Goal: Task Accomplishment & Management: Complete application form

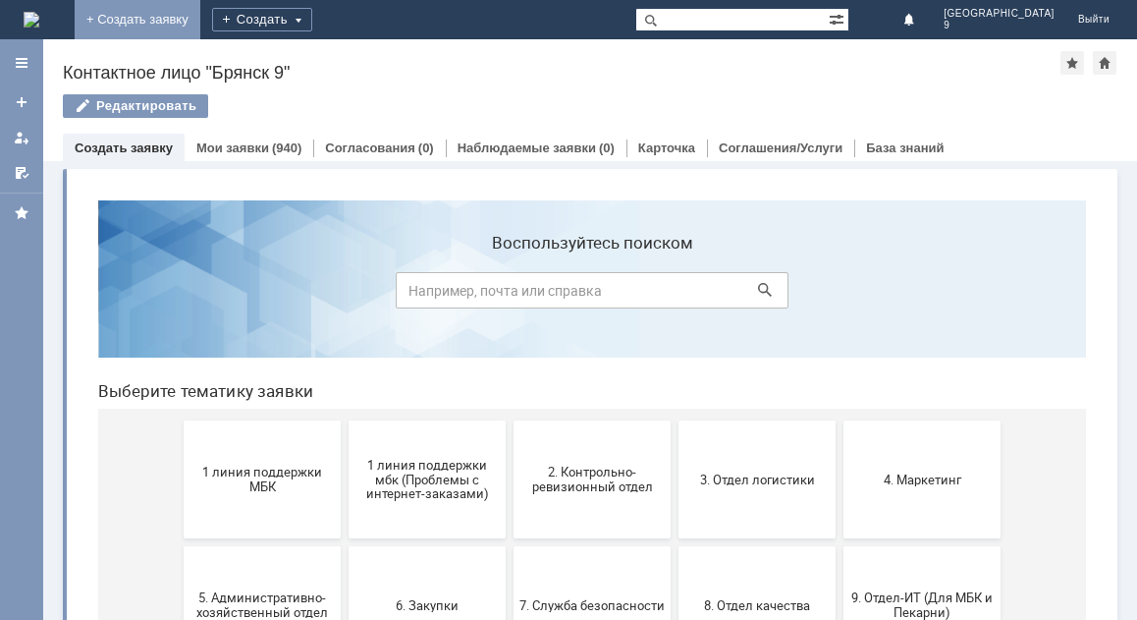
click at [200, 10] on link "+ Создать заявку" at bounding box center [138, 19] width 126 height 39
click at [233, 507] on button "1 линия поддержки МБК" at bounding box center [262, 479] width 157 height 118
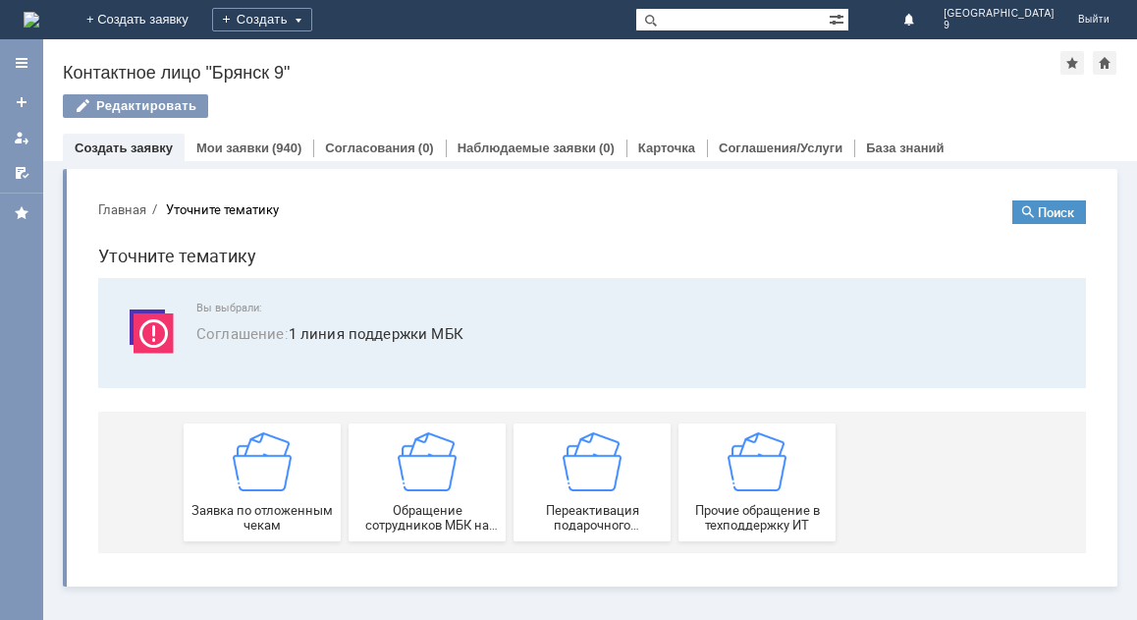
click at [233, 507] on span "Заявка по отложенным чекам" at bounding box center [262, 517] width 145 height 29
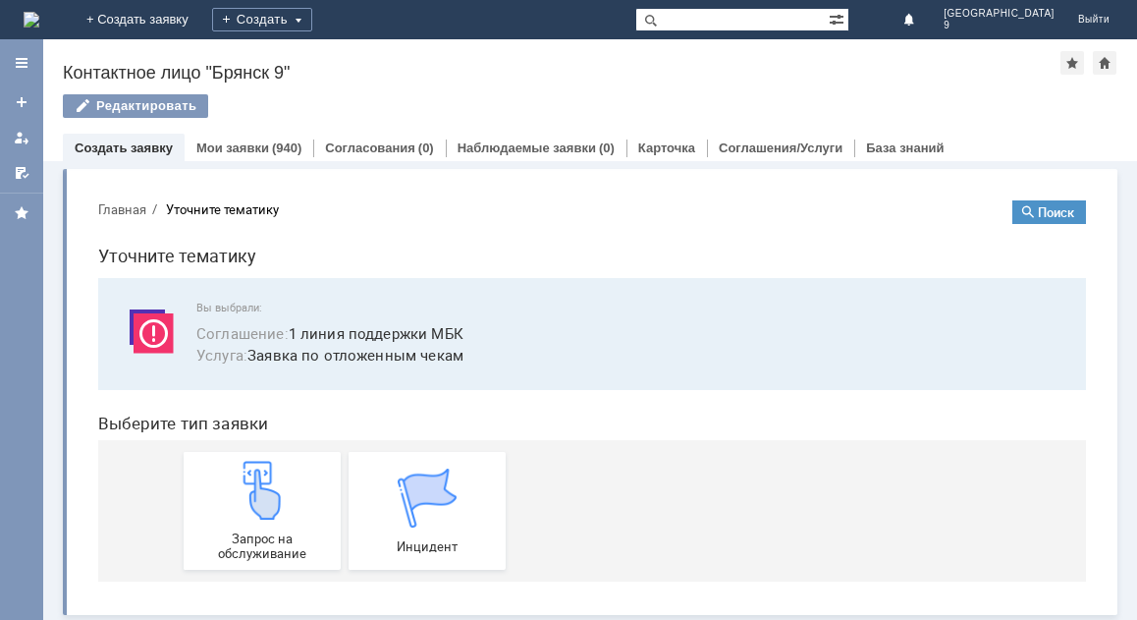
click at [233, 507] on img at bounding box center [262, 490] width 59 height 59
click at [249, 149] on link "Мои заявки" at bounding box center [232, 147] width 73 height 15
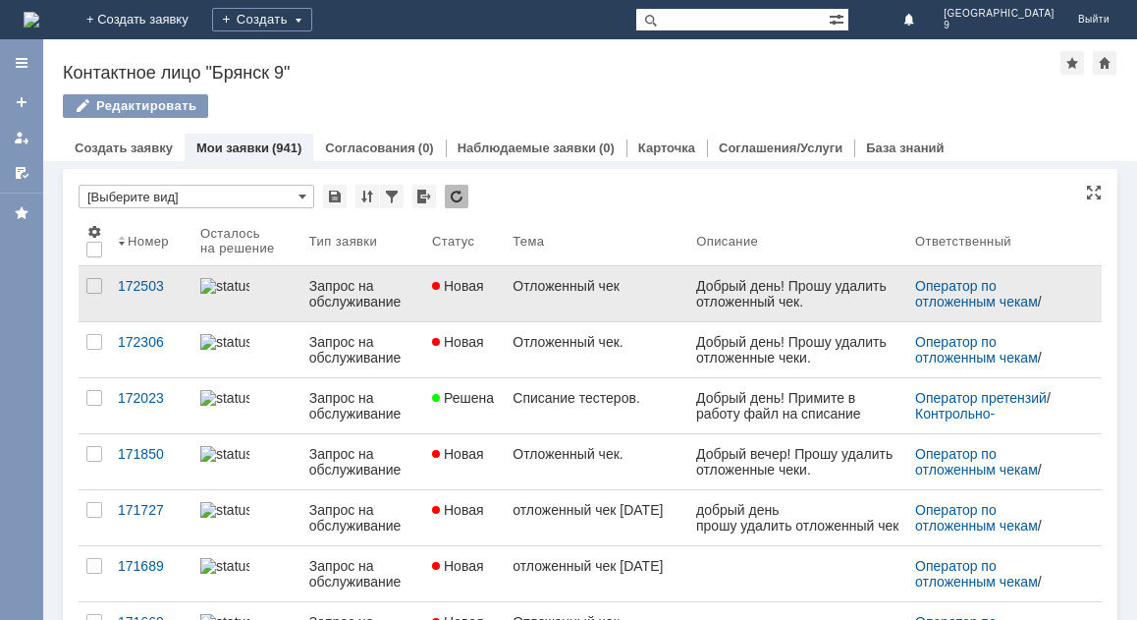
click at [721, 292] on div "Добрый день! Прошу удалить отложенный чек." at bounding box center [797, 293] width 203 height 31
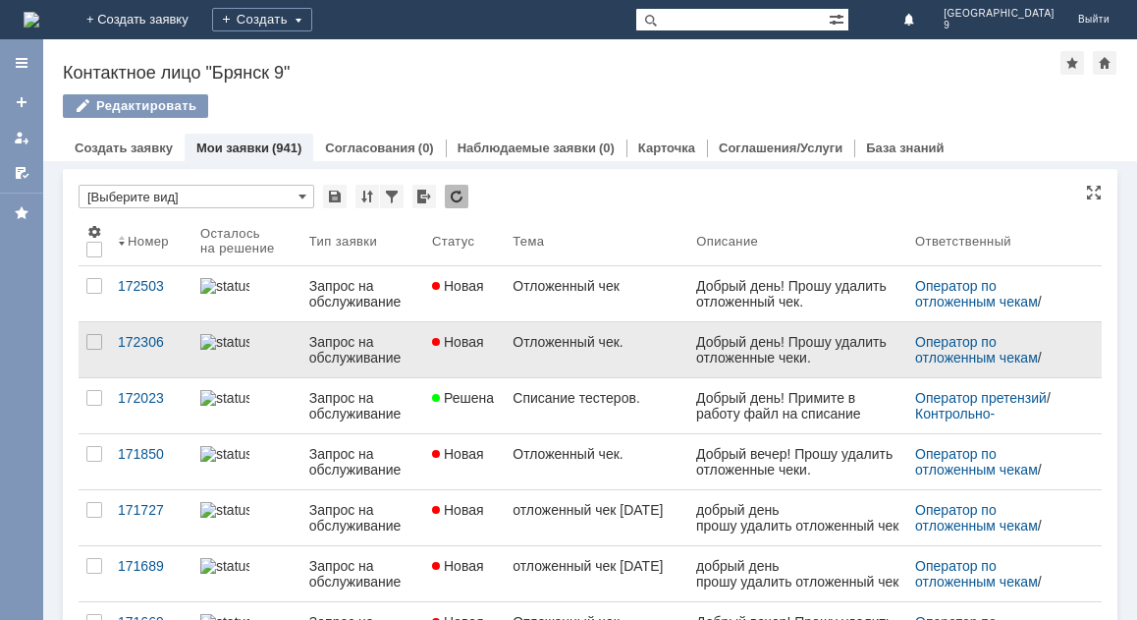
click at [611, 350] on div "Отложенный чек." at bounding box center [597, 342] width 168 height 16
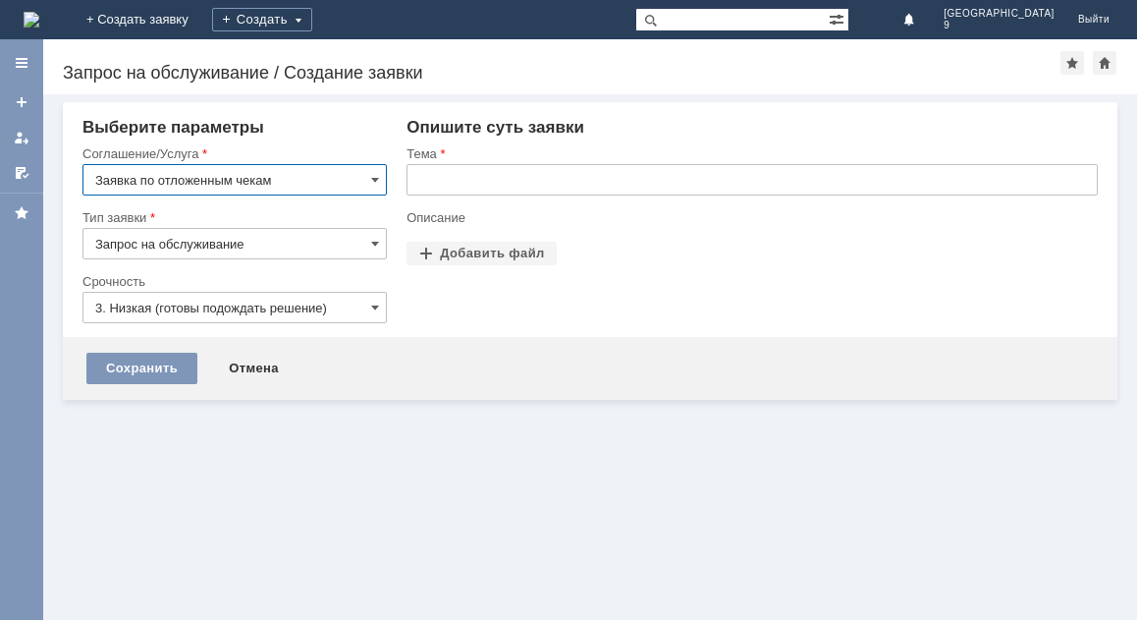
click at [424, 182] on input "text" at bounding box center [752, 179] width 691 height 31
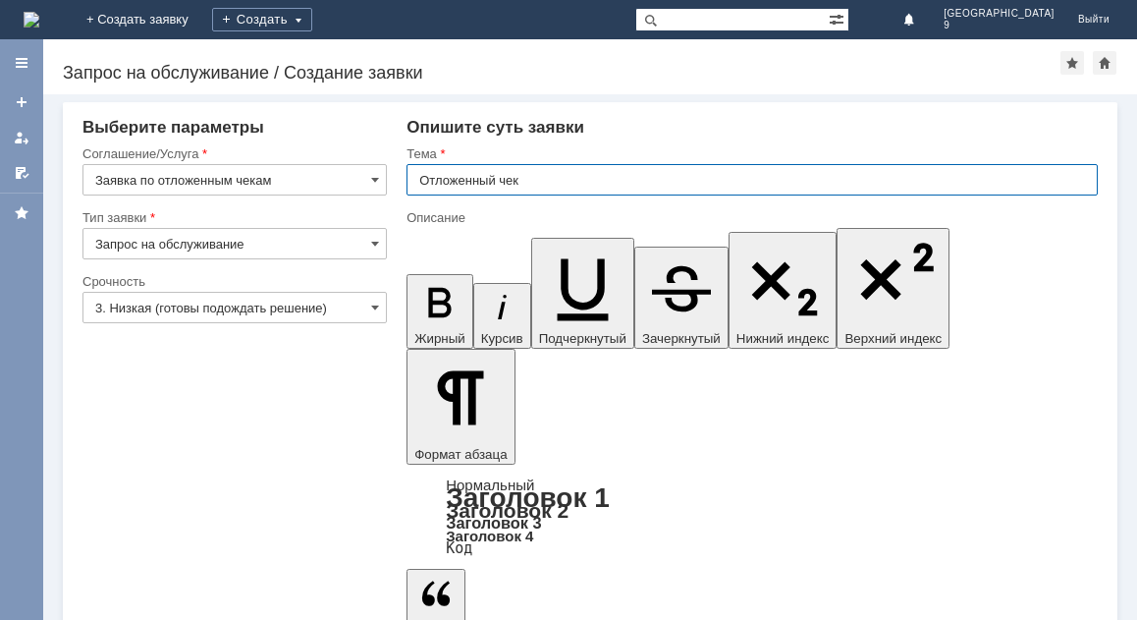
type input "Отложенный чек"
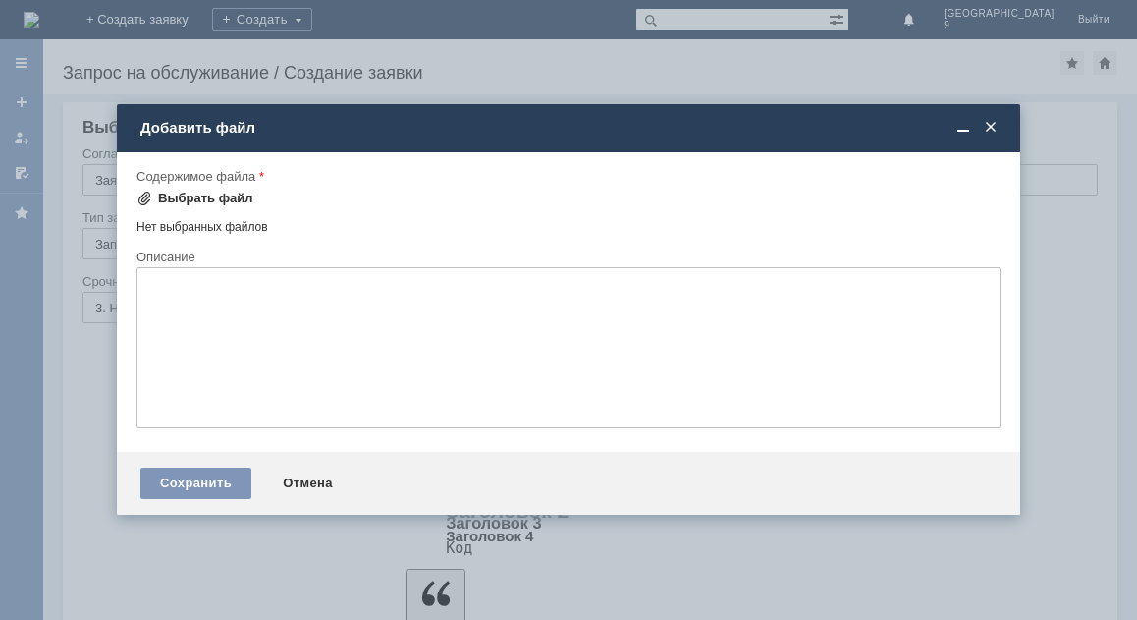
click at [182, 191] on div "Выбрать файл" at bounding box center [205, 199] width 95 height 16
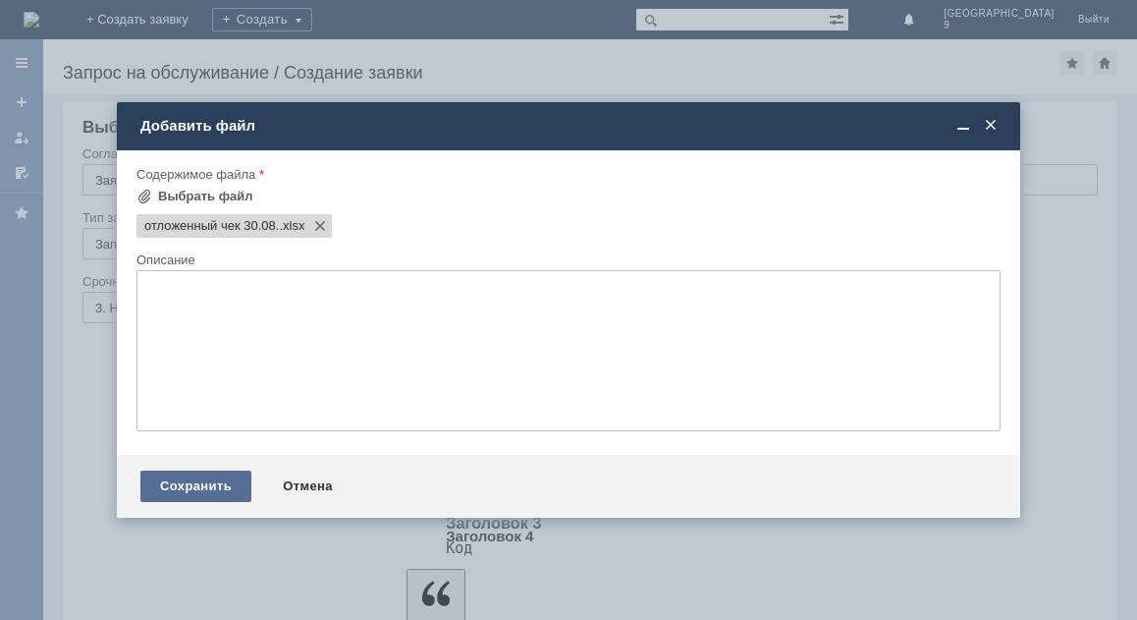
click at [190, 483] on div "Сохранить" at bounding box center [195, 485] width 111 height 31
